Goal: Information Seeking & Learning: Learn about a topic

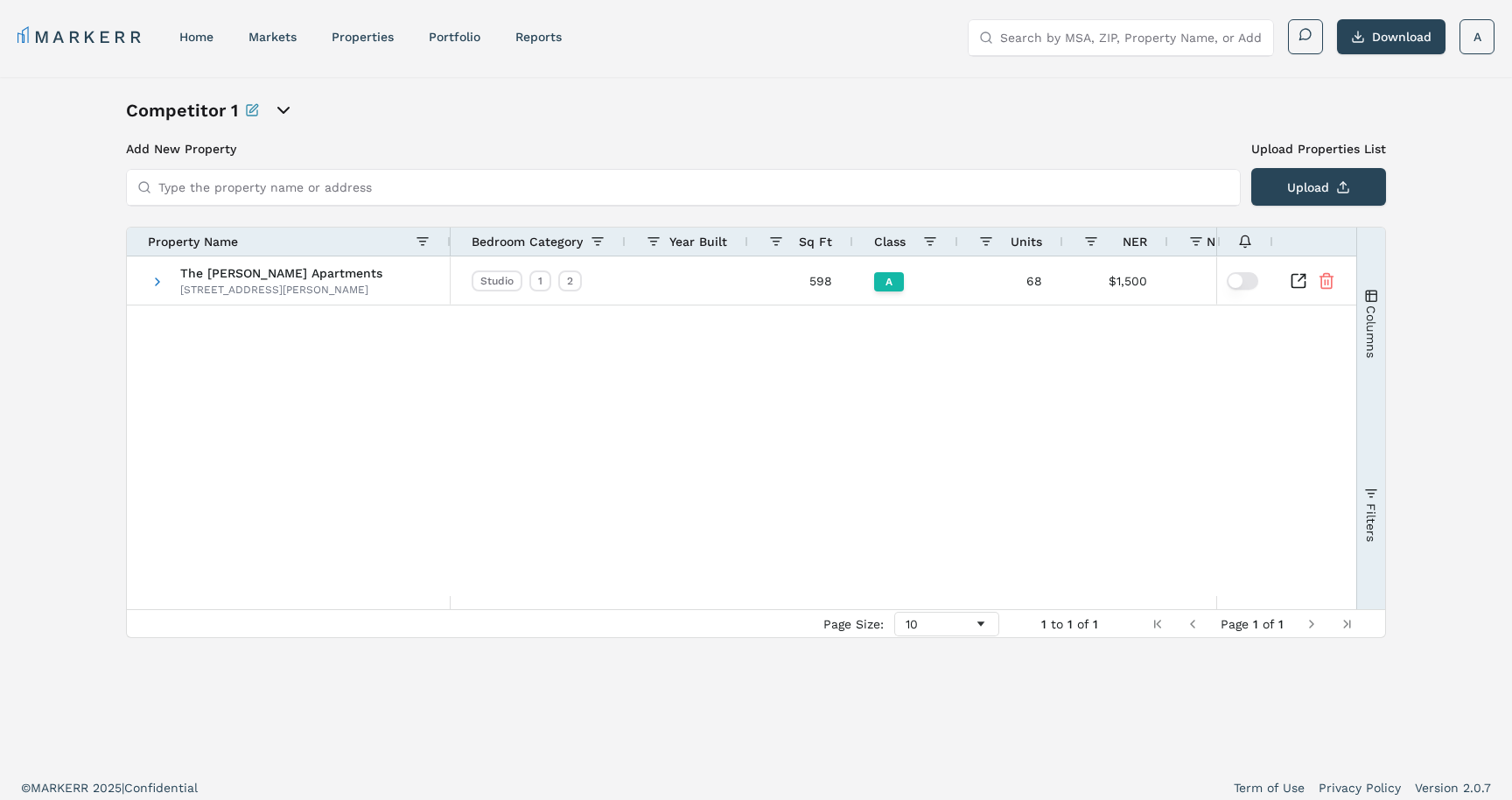
scroll to position [11, 0]
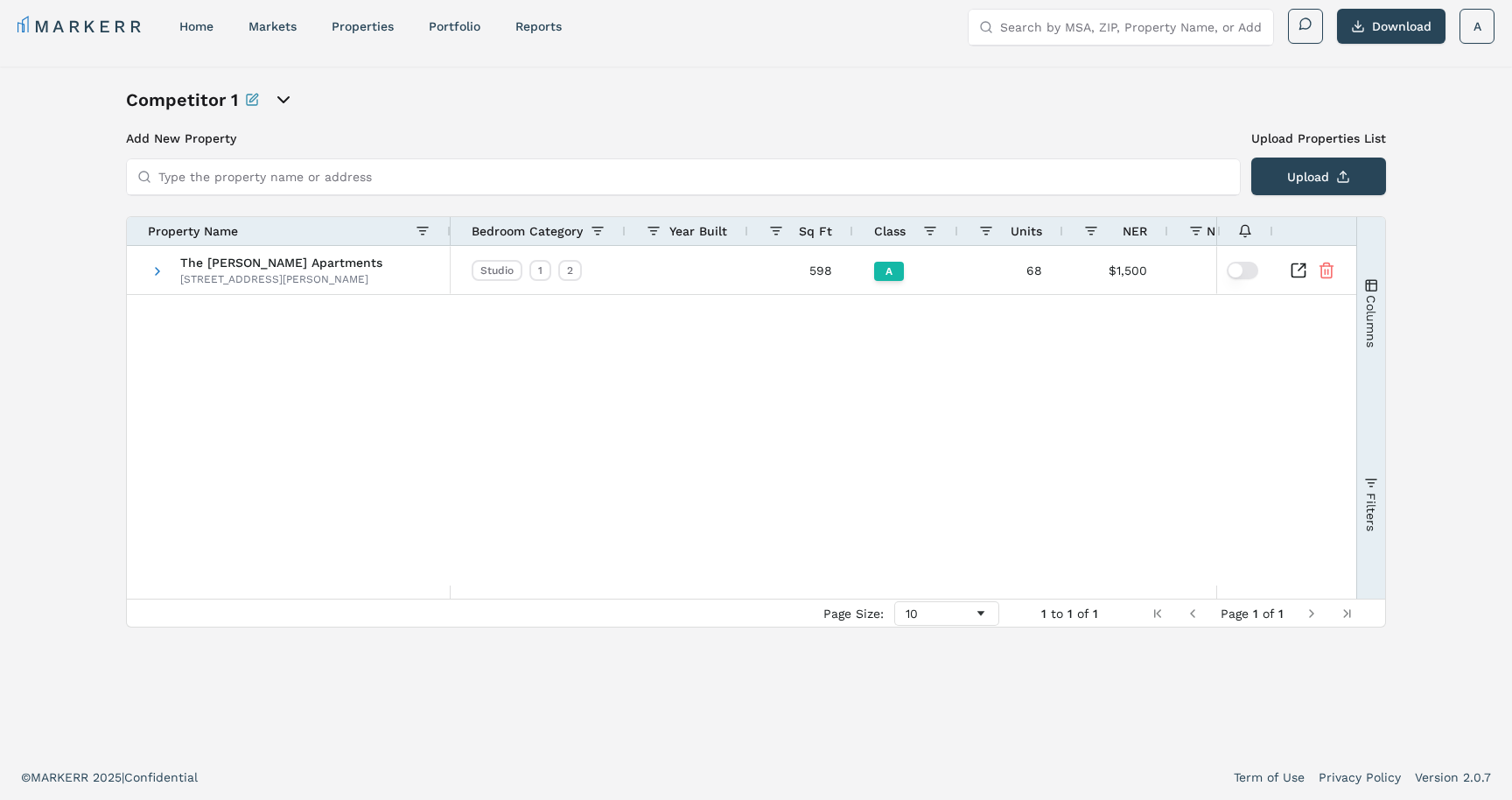
click at [75, 23] on link "MARKERR" at bounding box center [81, 26] width 127 height 25
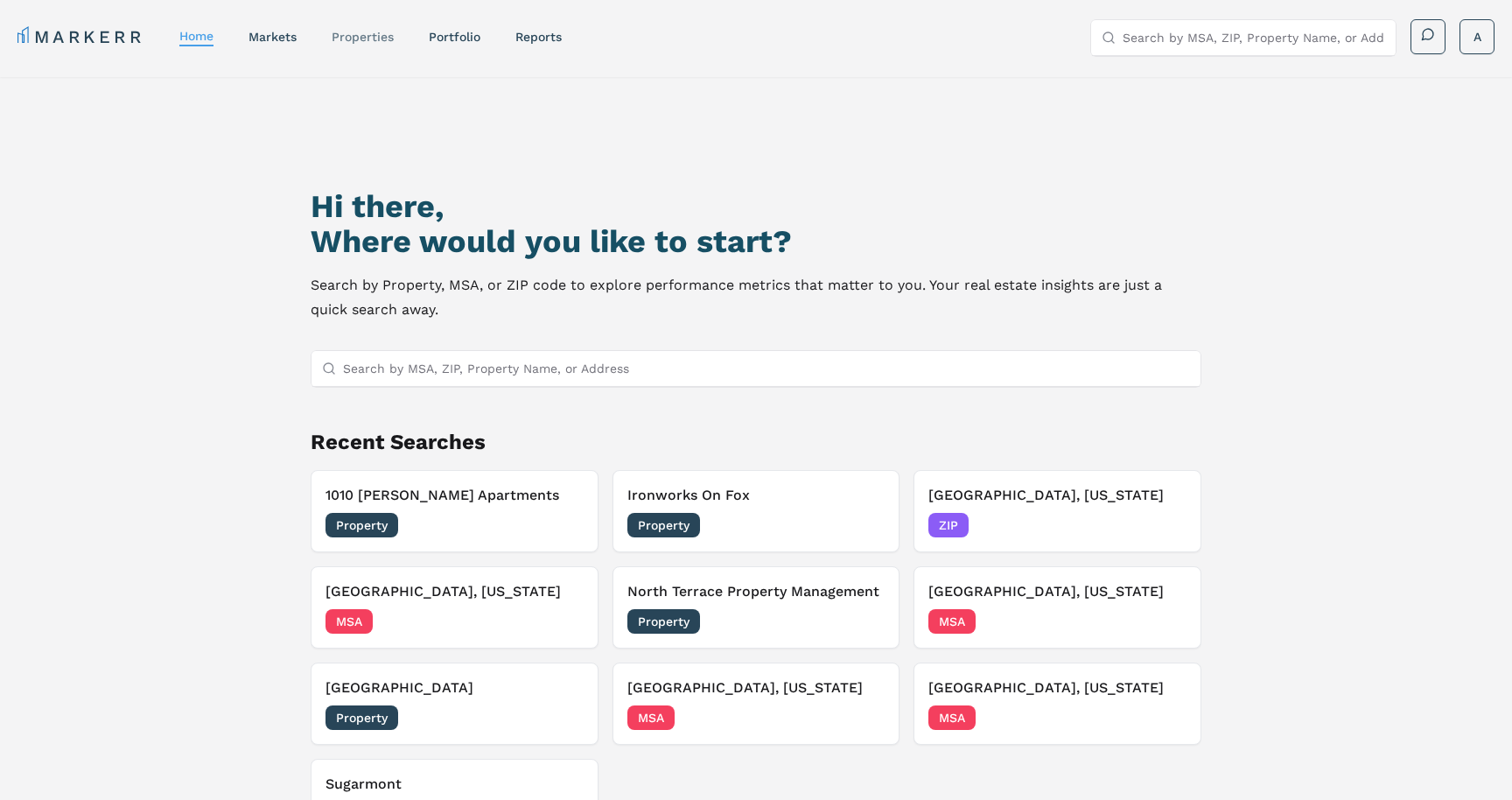
click at [372, 32] on link "properties" at bounding box center [362, 36] width 62 height 14
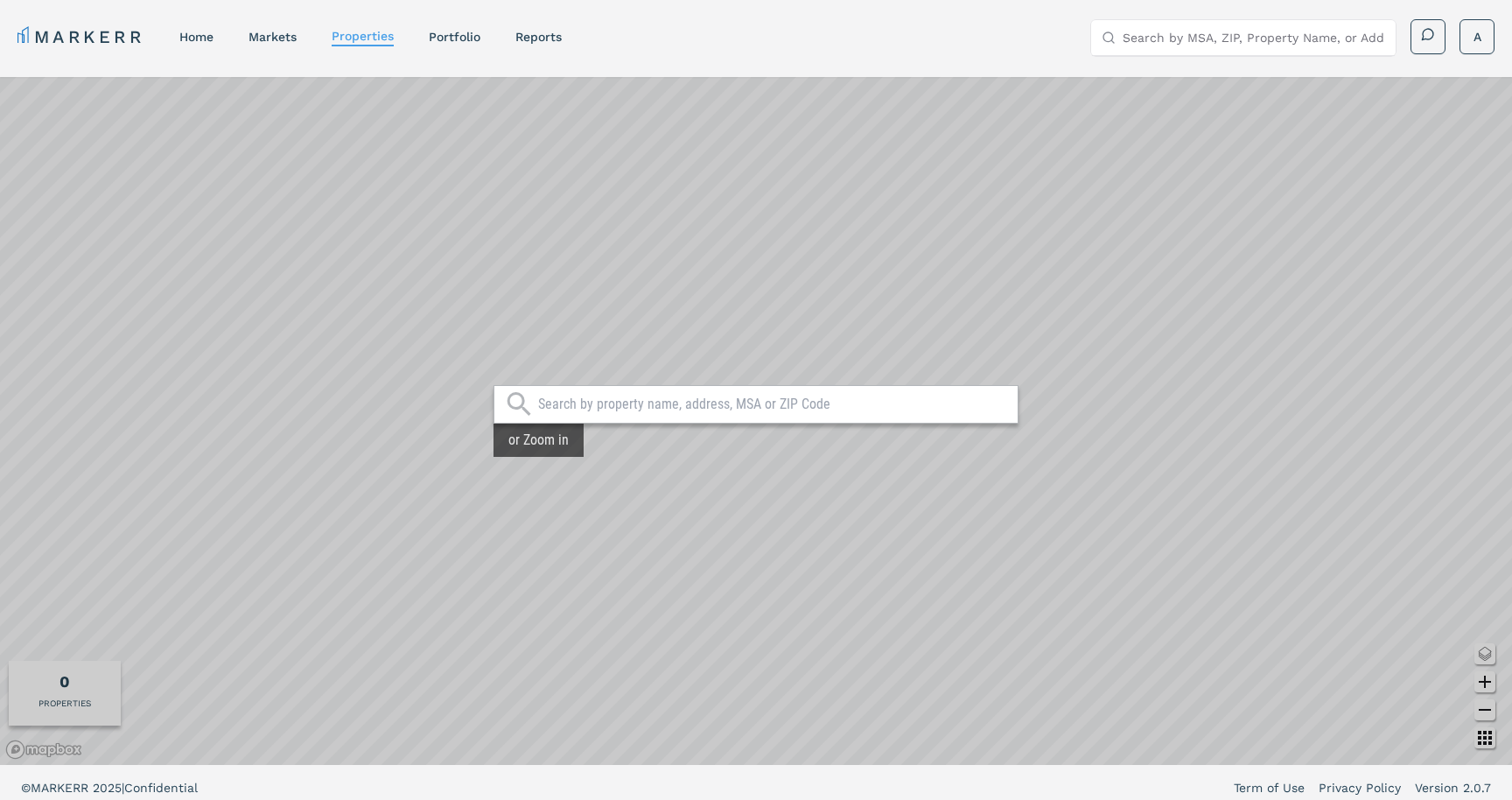
click at [619, 403] on input "text" at bounding box center [773, 404] width 471 height 18
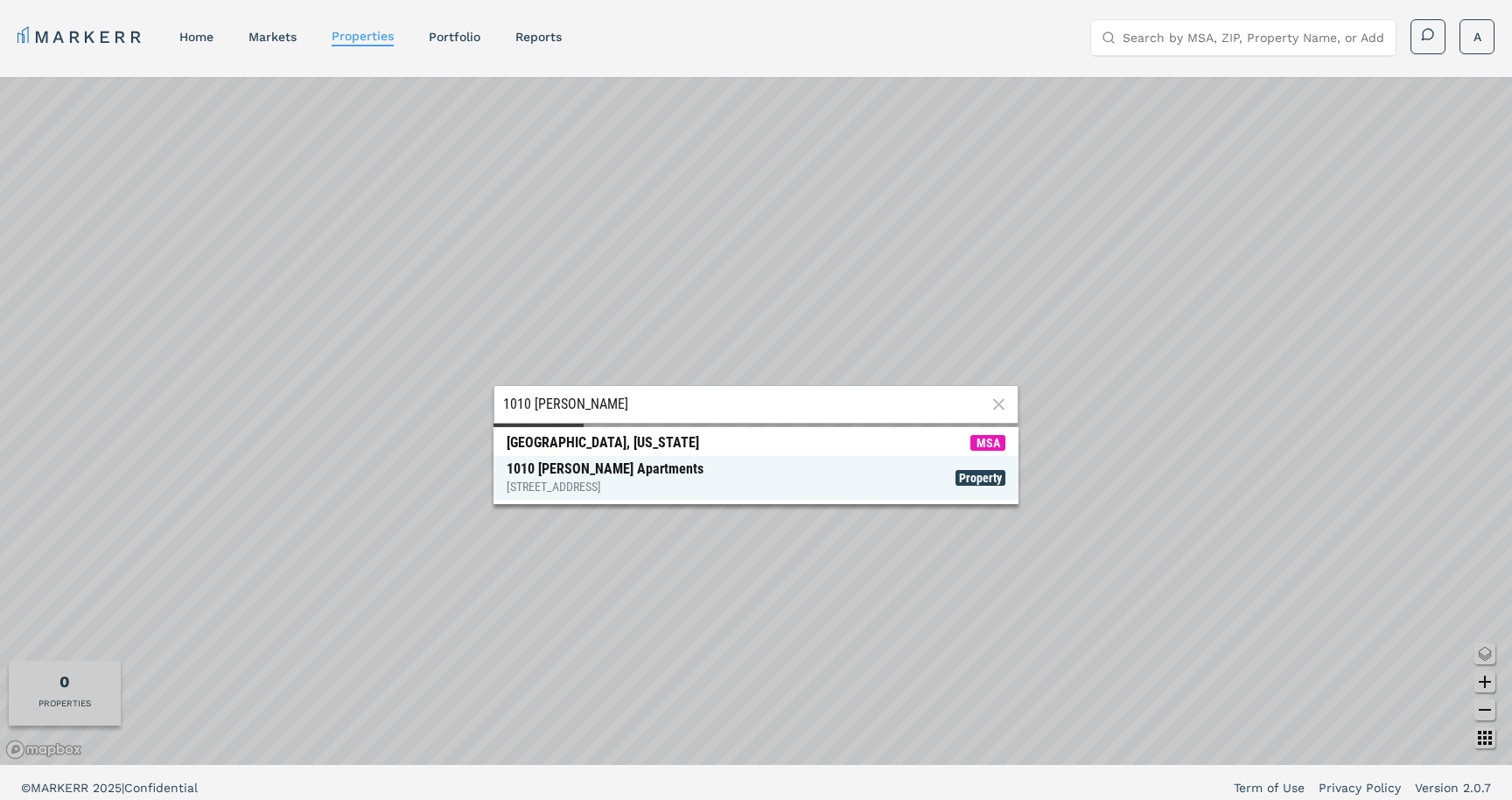
type input "1010 [PERSON_NAME]"
click at [615, 491] on div "[STREET_ADDRESS]" at bounding box center [605, 486] width 196 height 18
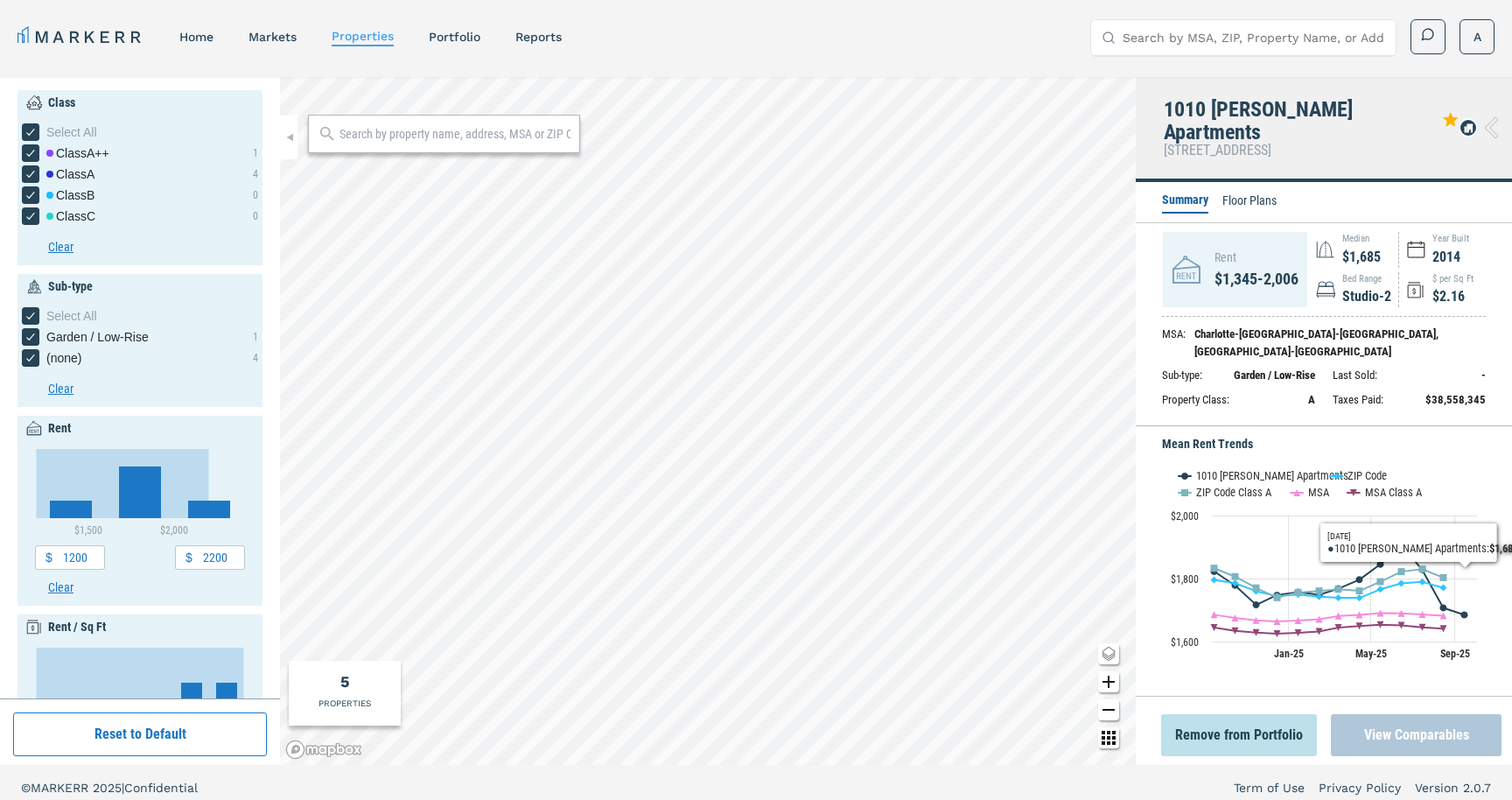
click at [1394, 736] on button "View Comparables" at bounding box center [1416, 735] width 171 height 42
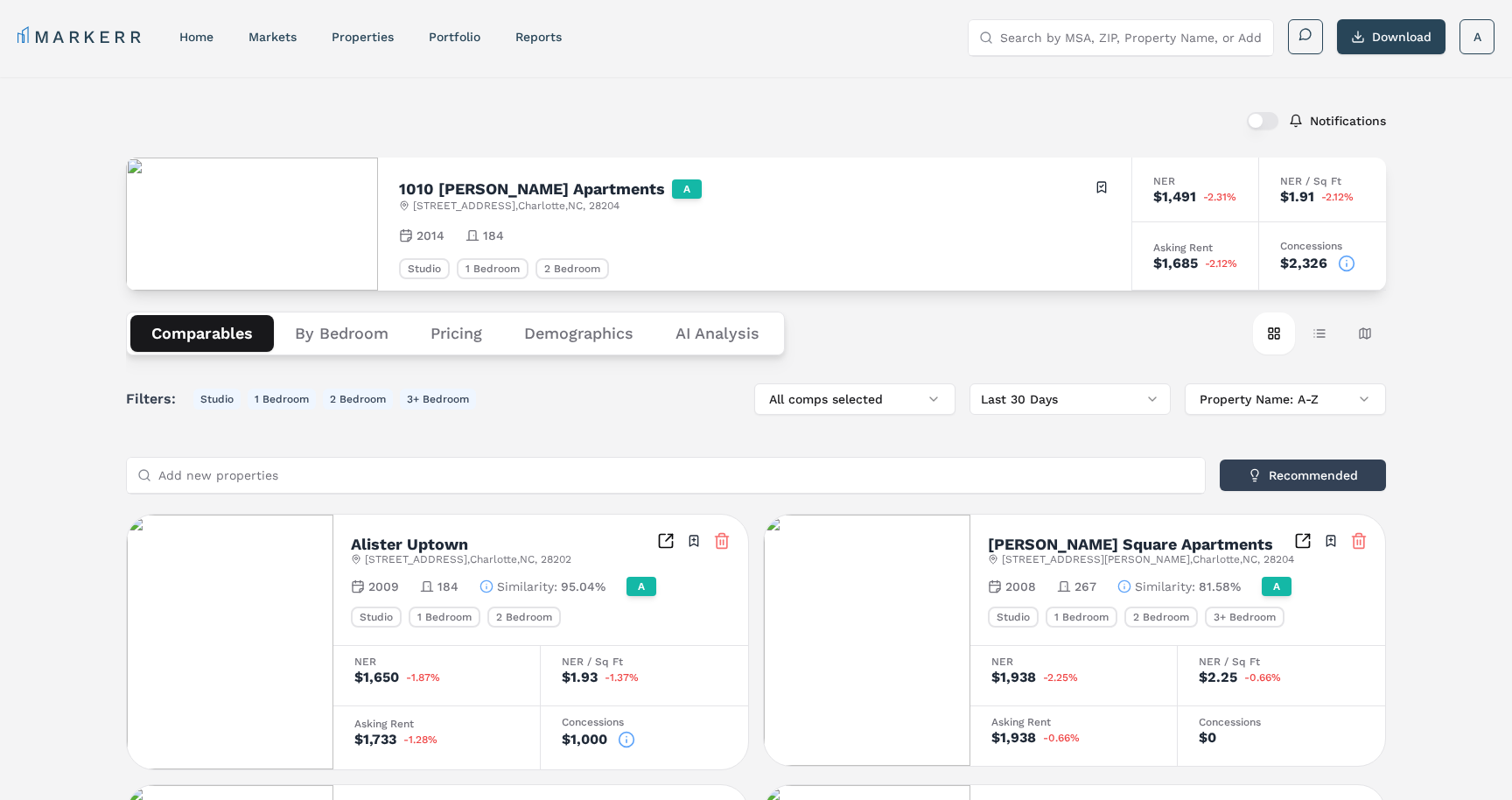
click at [1255, 115] on button "button" at bounding box center [1262, 121] width 31 height 18
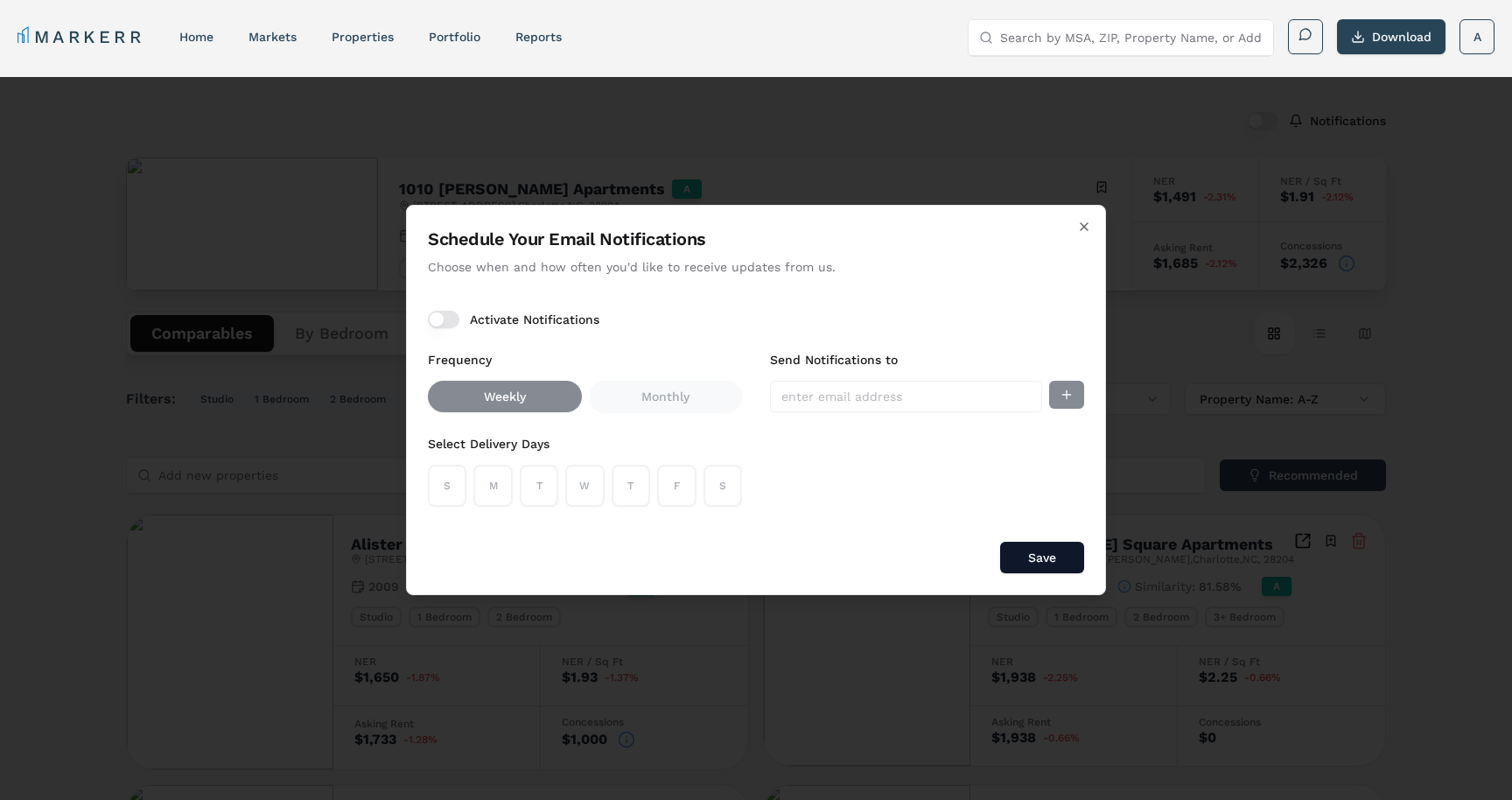
type button "on"
